Goal: Task Accomplishment & Management: Manage account settings

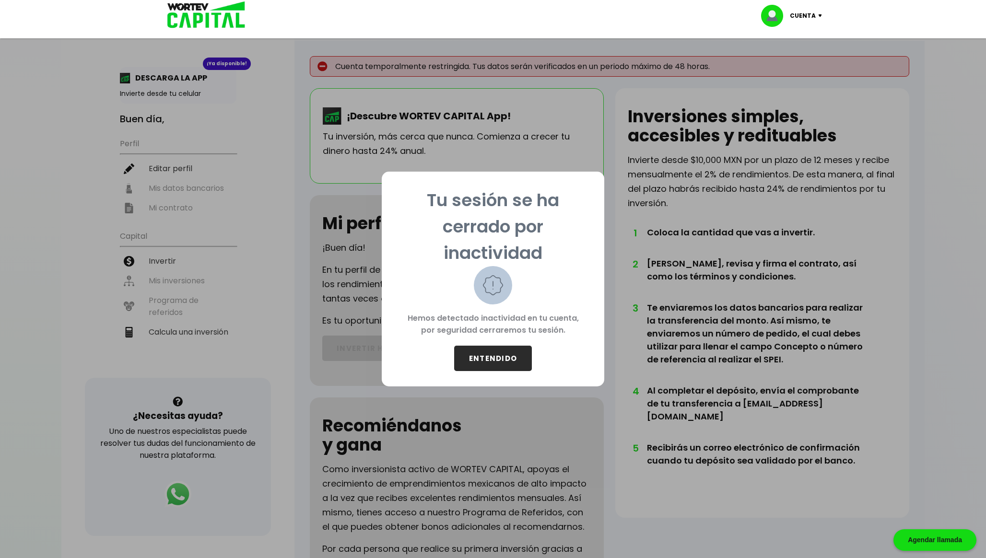
click at [475, 354] on button "ENTENDIDO" at bounding box center [493, 358] width 78 height 25
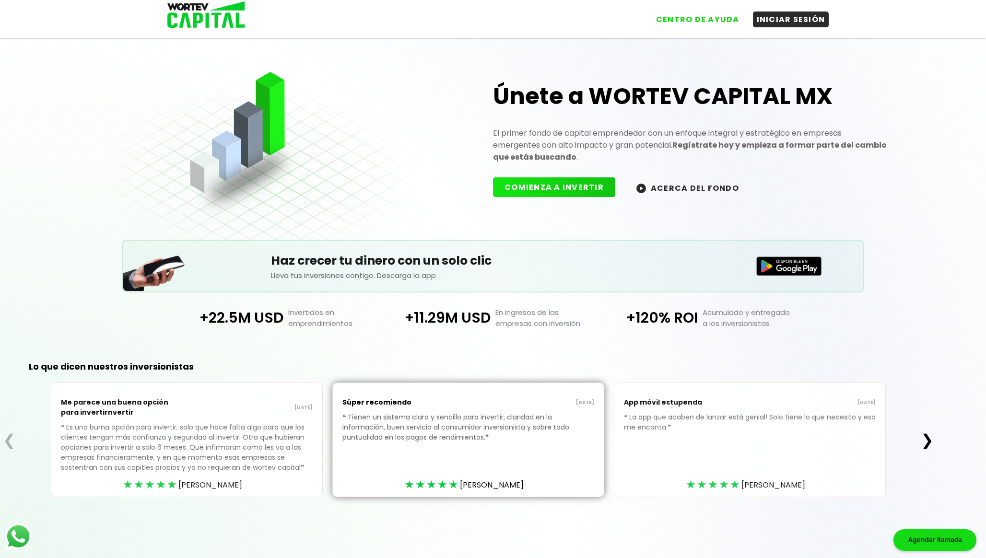
click at [800, 28] on div "CENTRO DE AYUDA INICIAR SESIÓN" at bounding box center [492, 15] width 671 height 31
click at [799, 25] on button "INICIAR SESIÓN" at bounding box center [791, 18] width 76 height 16
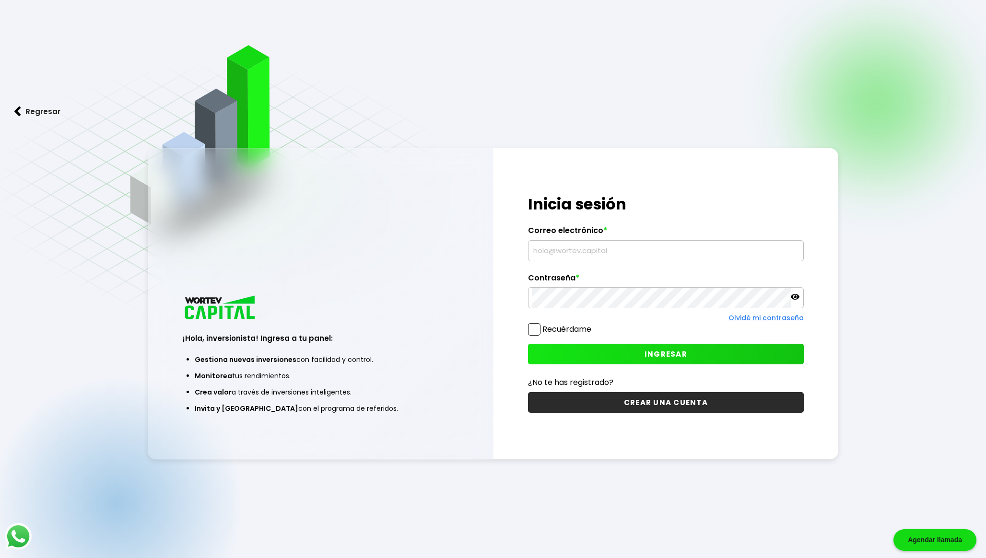
type input "[EMAIL_ADDRESS][DOMAIN_NAME]"
click at [568, 349] on button "INGRESAR" at bounding box center [666, 354] width 276 height 21
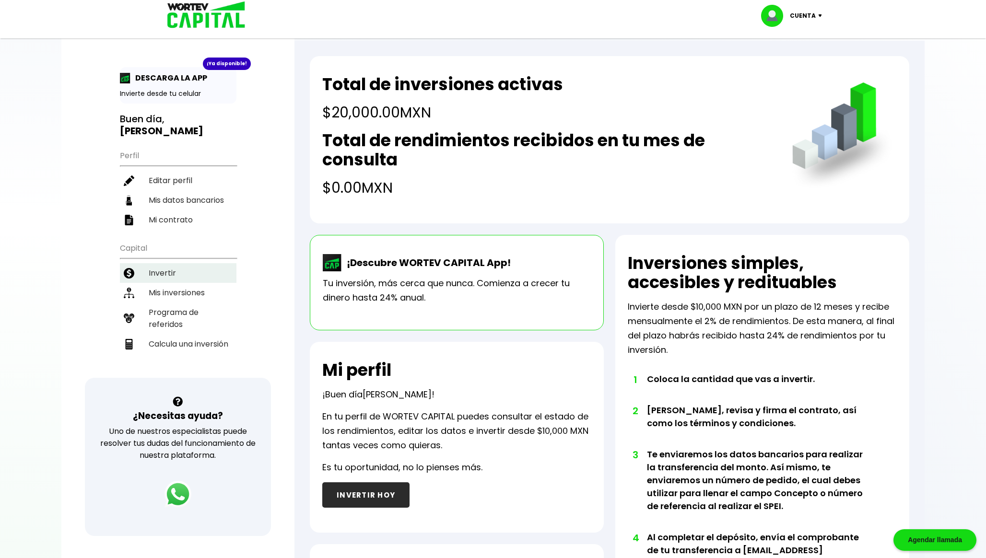
click at [178, 270] on li "Invertir" at bounding box center [178, 273] width 117 height 20
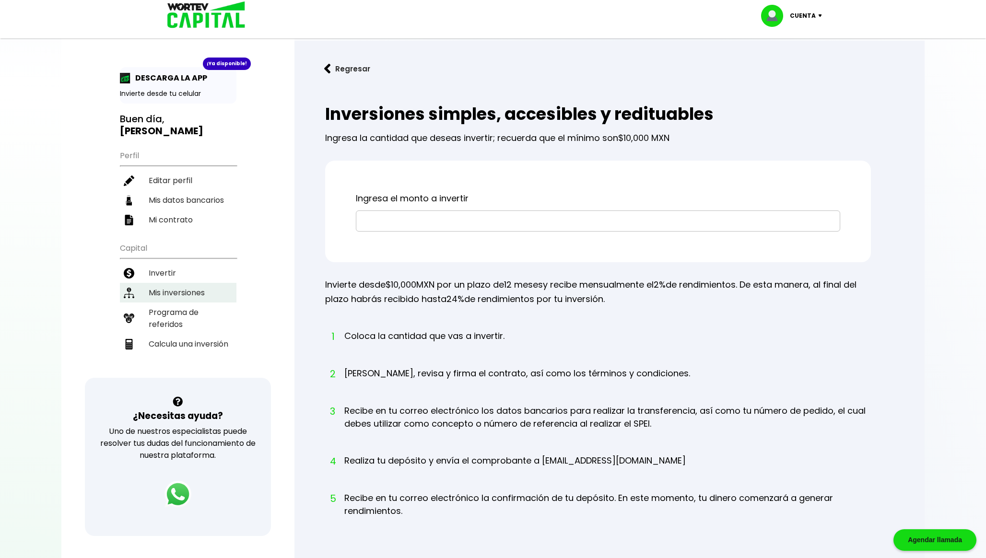
click at [214, 293] on li "Mis inversiones" at bounding box center [178, 293] width 117 height 20
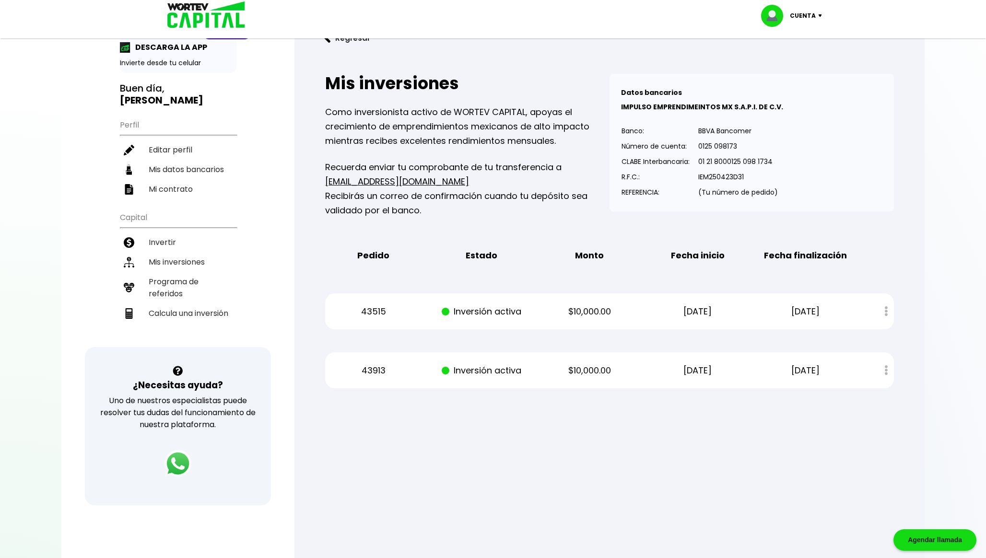
scroll to position [44, 0]
